Goal: Information Seeking & Learning: Learn about a topic

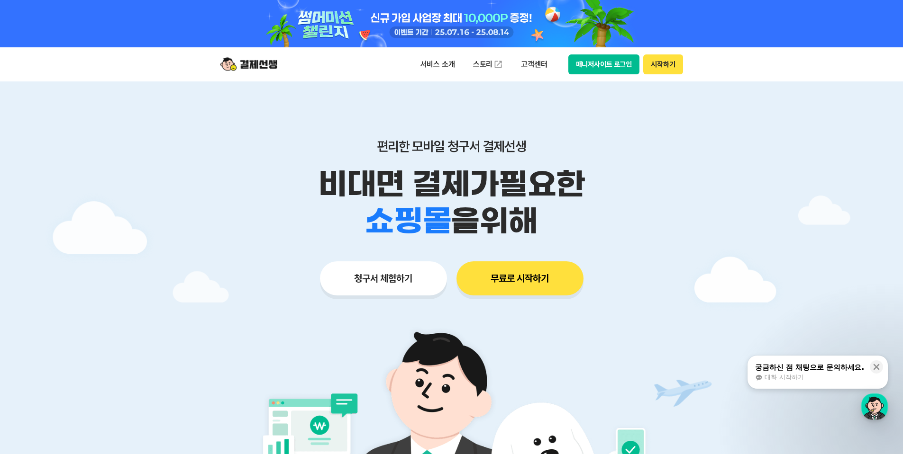
click at [630, 68] on button "매니저사이트 로그인" at bounding box center [604, 64] width 72 height 20
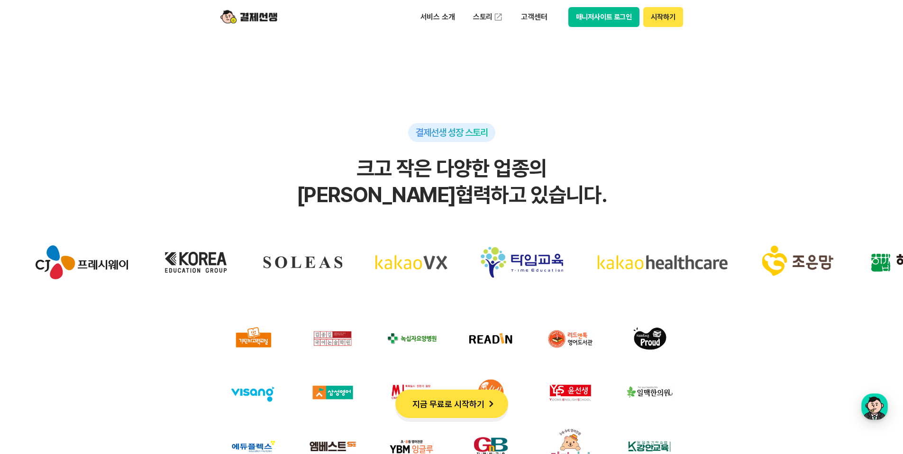
scroll to position [2748, 0]
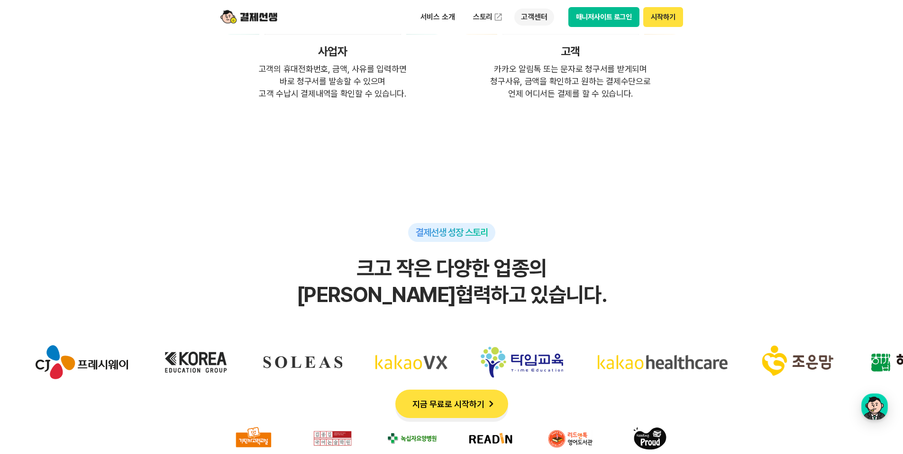
click at [529, 18] on p "고객센터" at bounding box center [533, 17] width 39 height 17
click at [559, 62] on link "자주 묻는 질문" at bounding box center [554, 55] width 80 height 19
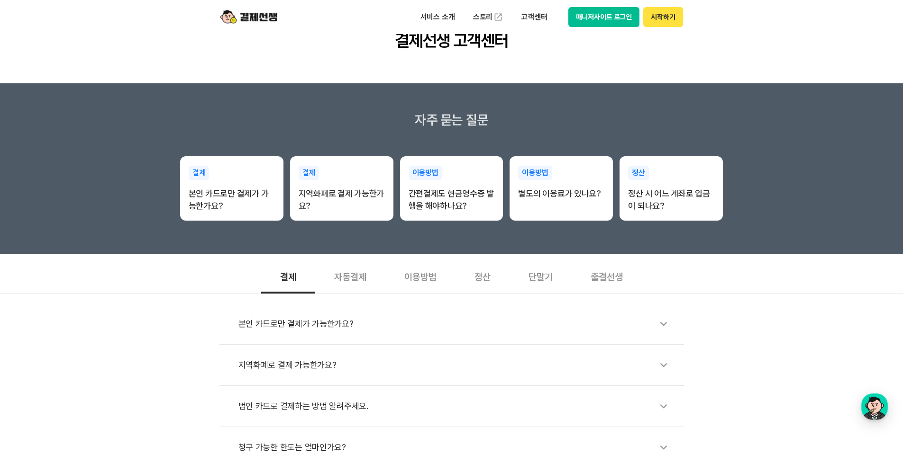
scroll to position [95, 0]
click at [364, 321] on div "본인 카드로만 결제가 가능한가요?" at bounding box center [456, 324] width 436 height 22
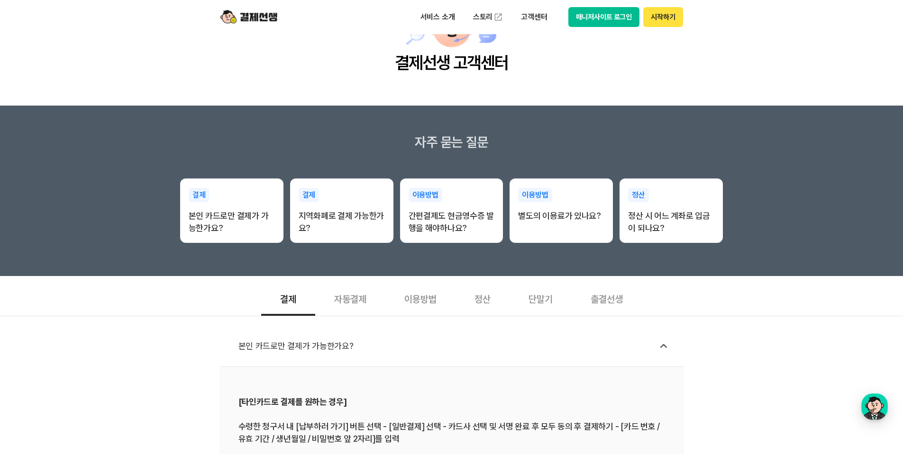
scroll to position [0, 0]
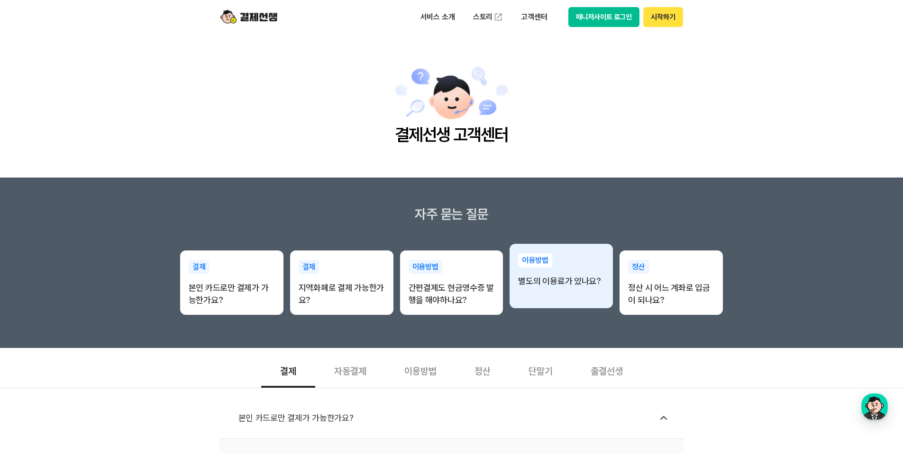
click at [579, 292] on div "이용방법 별도의 이용료가 있나요?" at bounding box center [560, 270] width 103 height 53
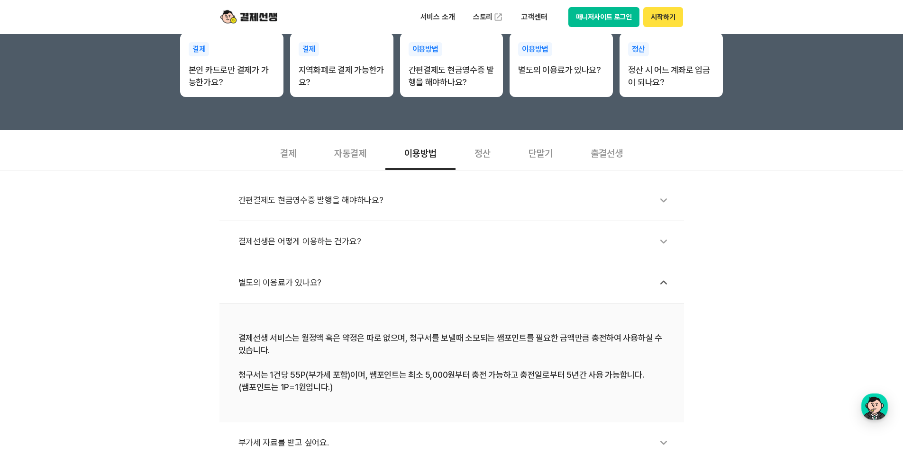
scroll to position [95, 0]
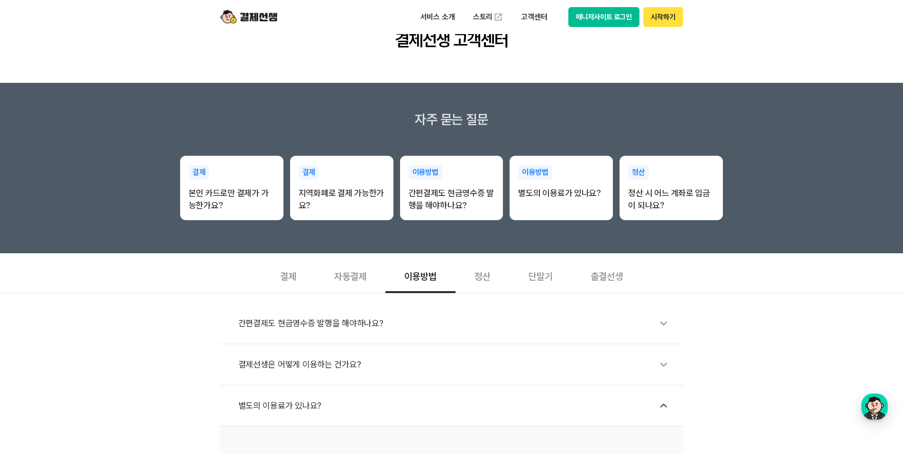
click at [480, 280] on div "정산" at bounding box center [482, 275] width 54 height 35
click at [439, 329] on div "정산 시 어느 계좌로 입금이 되나요?" at bounding box center [456, 324] width 436 height 22
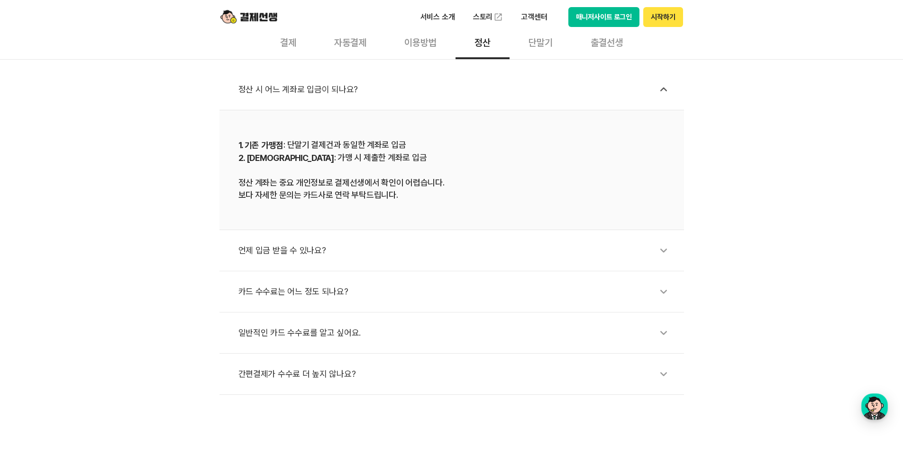
scroll to position [332, 0]
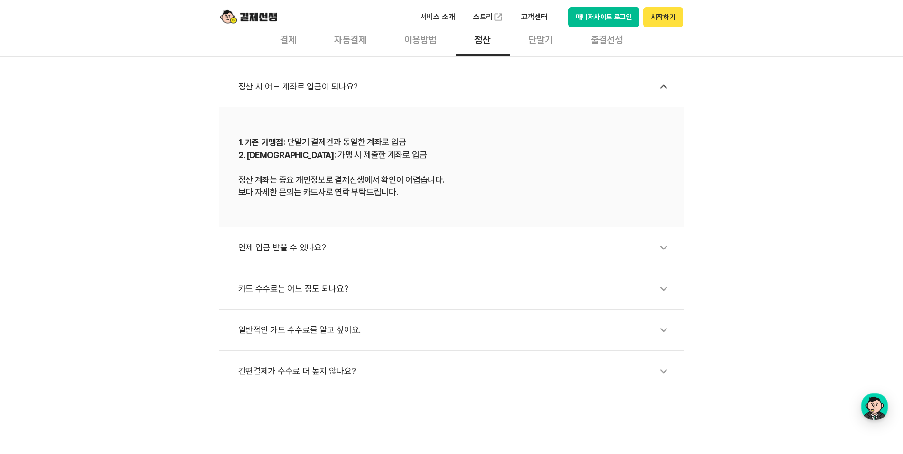
click at [450, 258] on div "언제 입금 받을 수 있나요?" at bounding box center [456, 248] width 436 height 22
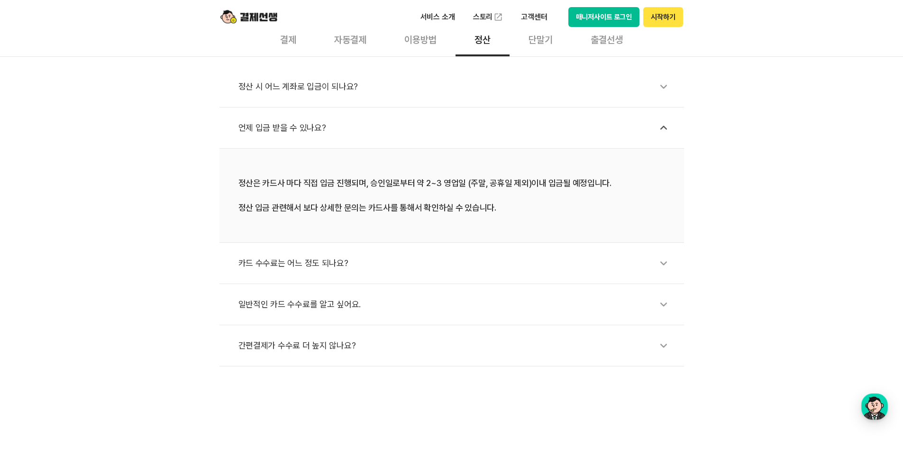
click at [440, 362] on li "간편결제가 수수료 더 높지 않나요?" at bounding box center [451, 345] width 464 height 41
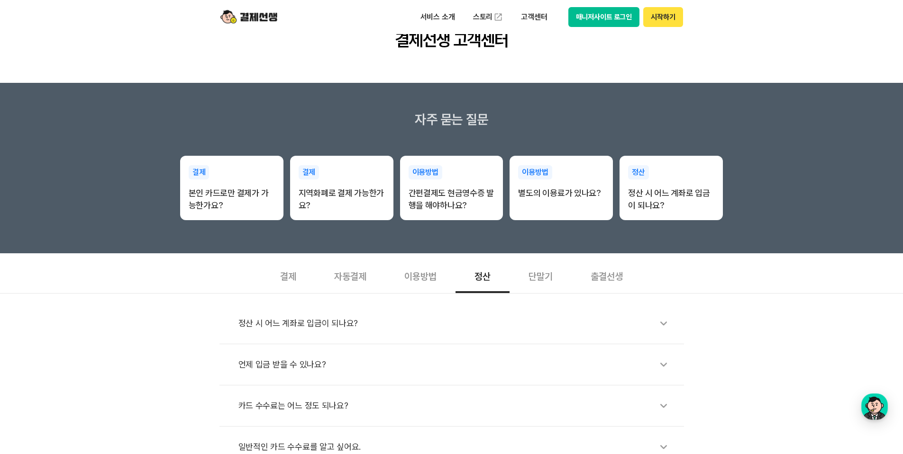
scroll to position [0, 0]
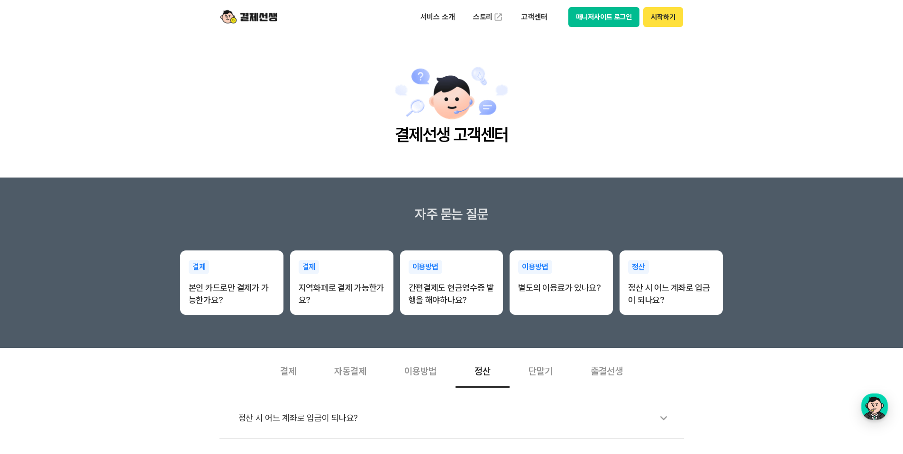
click at [656, 22] on button "시작하기" at bounding box center [662, 17] width 39 height 20
click at [624, 24] on button "매니저사이트 로그인" at bounding box center [604, 17] width 72 height 20
click at [435, 16] on p "서비스 소개" at bounding box center [438, 17] width 48 height 17
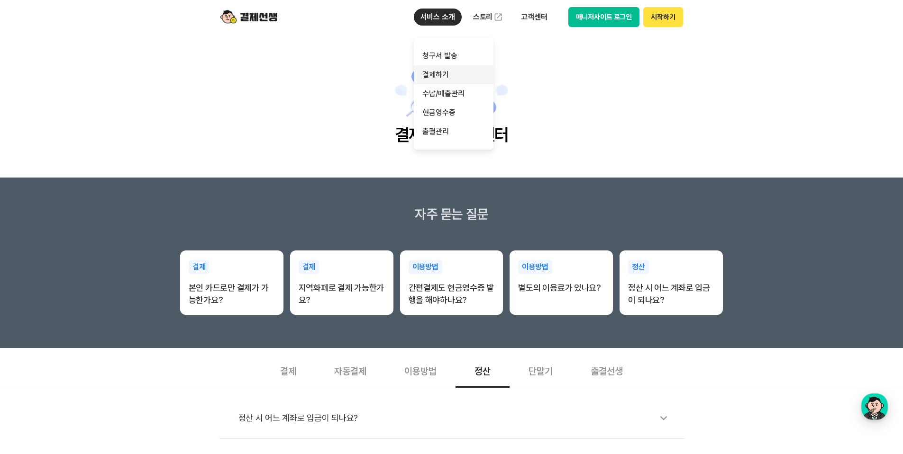
click at [454, 81] on link "결제하기" at bounding box center [454, 74] width 80 height 19
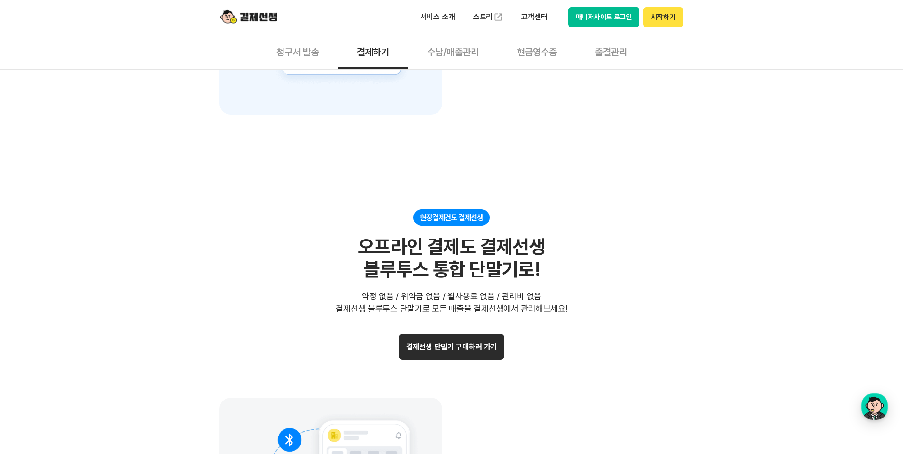
scroll to position [1499, 0]
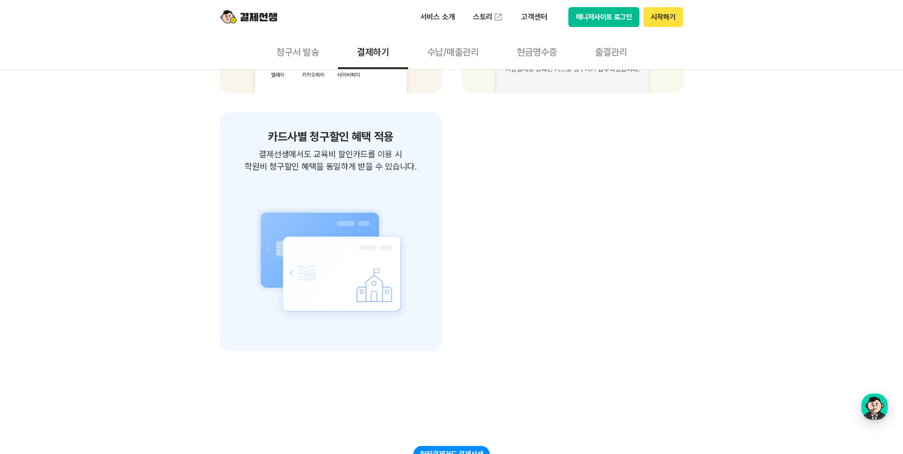
click at [459, 52] on button "수납/매출관리" at bounding box center [453, 51] width 90 height 35
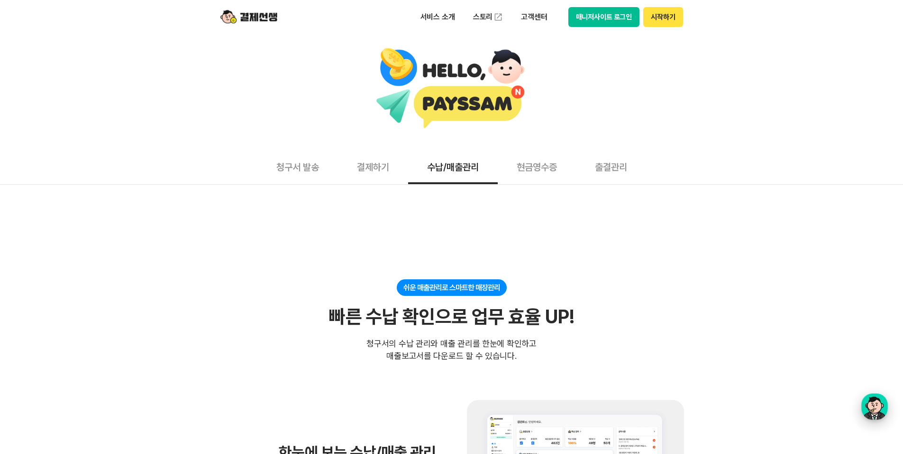
click at [879, 405] on div "button" at bounding box center [874, 407] width 27 height 27
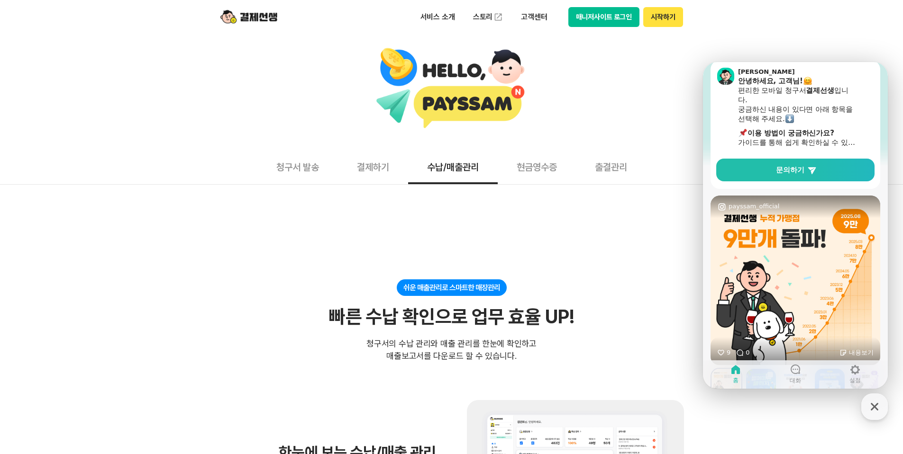
scroll to position [163, 0]
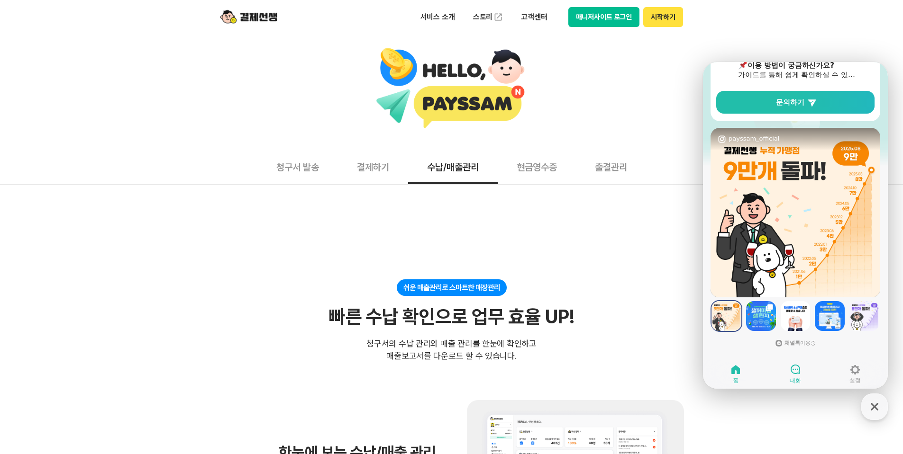
click at [799, 377] on link "대화" at bounding box center [795, 374] width 60 height 24
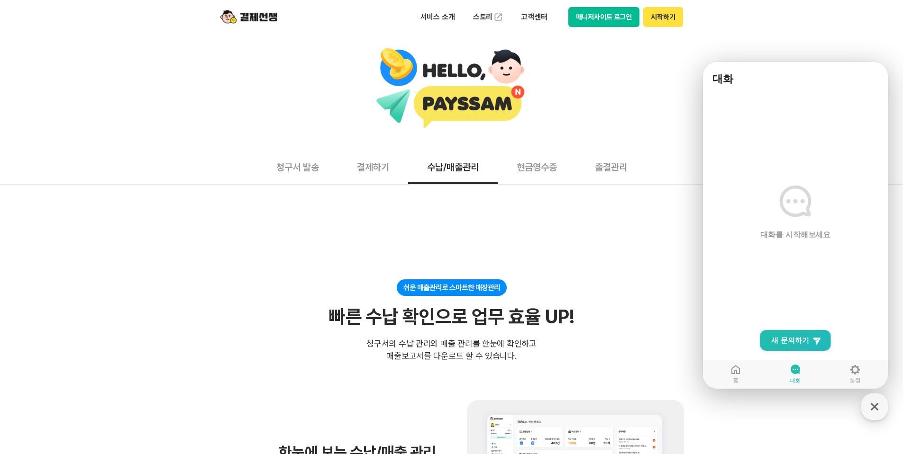
click at [768, 24] on header "서비스 소개 스토리 고객센터 매니저사이트 로그인 시작하기" at bounding box center [451, 17] width 903 height 34
click at [284, 171] on button "청구서 발송" at bounding box center [297, 166] width 81 height 35
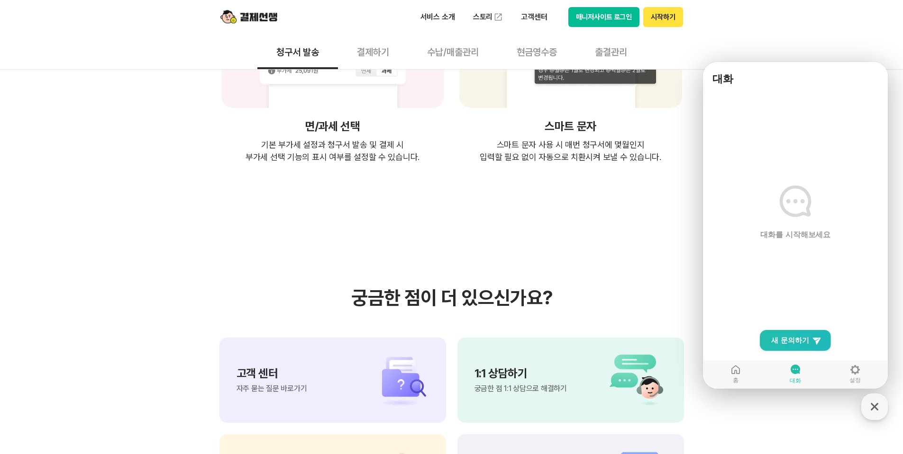
scroll to position [1990, 0]
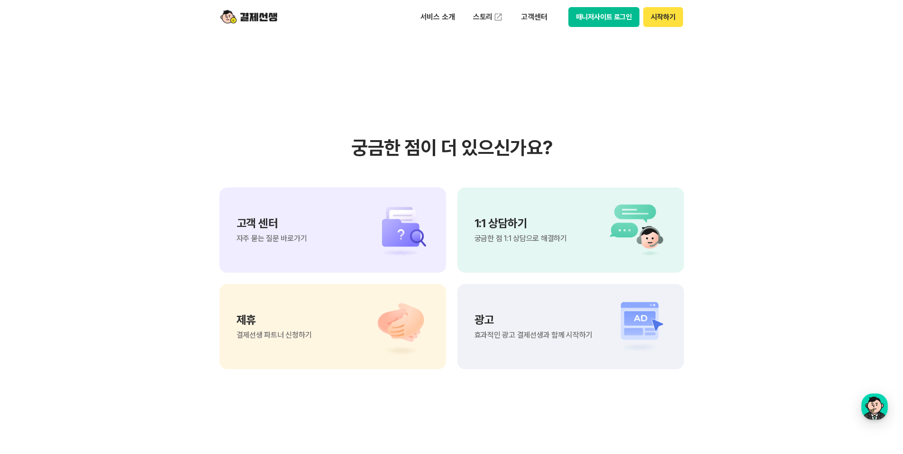
scroll to position [2085, 0]
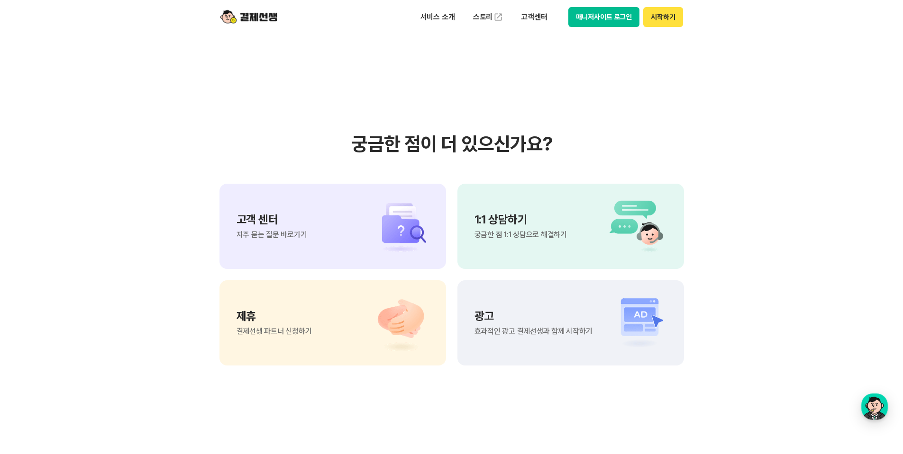
click at [501, 217] on div "1:1 상담하기 궁금한 점 1:1 상담으로 해결하기" at bounding box center [520, 226] width 92 height 25
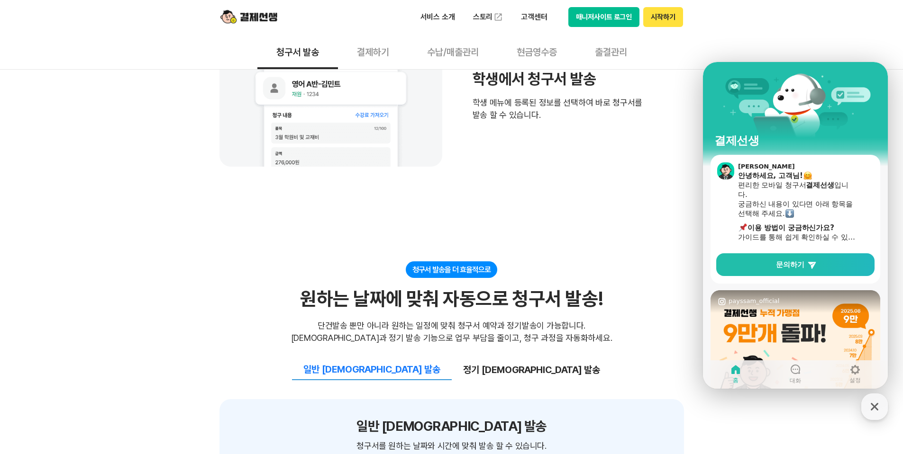
scroll to position [663, 0]
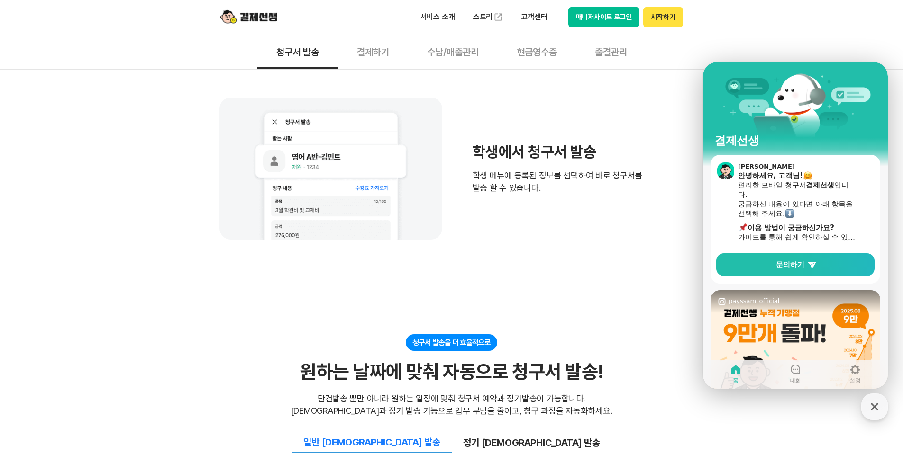
click at [441, 57] on button "수납/매출관리" at bounding box center [453, 51] width 90 height 35
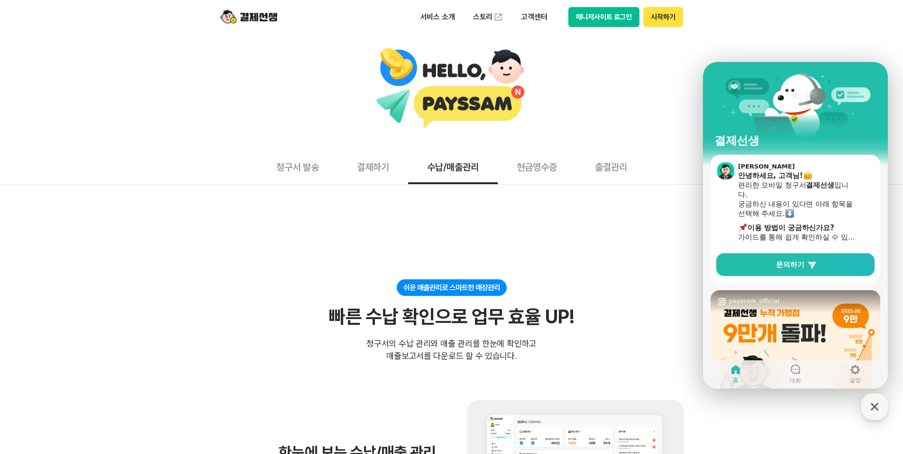
click at [601, 171] on button "출결관리" at bounding box center [611, 166] width 70 height 35
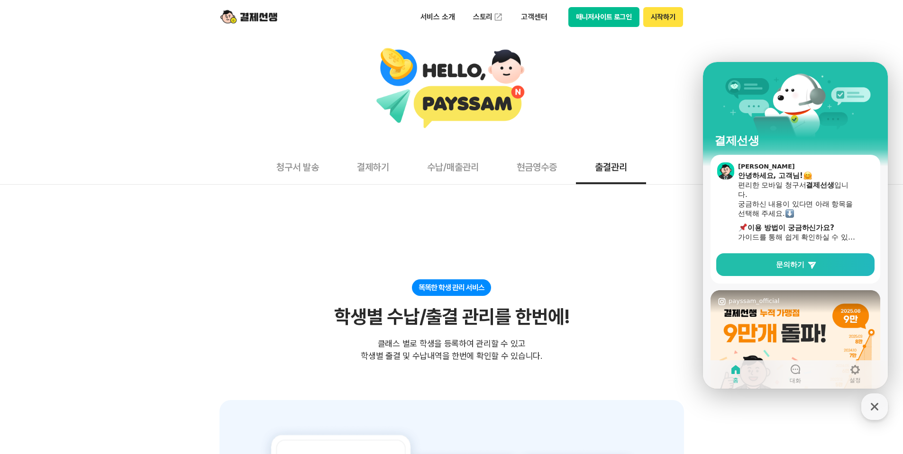
click at [393, 165] on button "결제하기" at bounding box center [373, 166] width 70 height 35
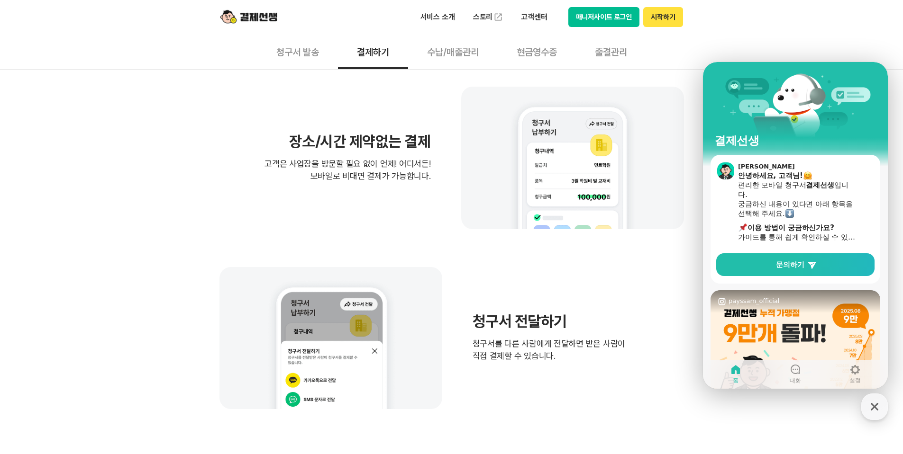
scroll to position [504, 0]
